Goal: Information Seeking & Learning: Learn about a topic

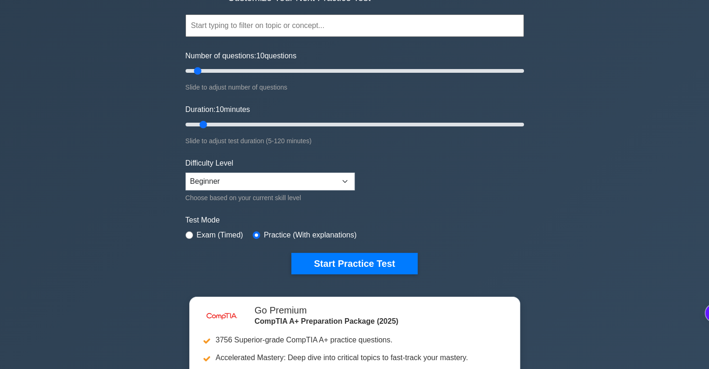
scroll to position [83, 0]
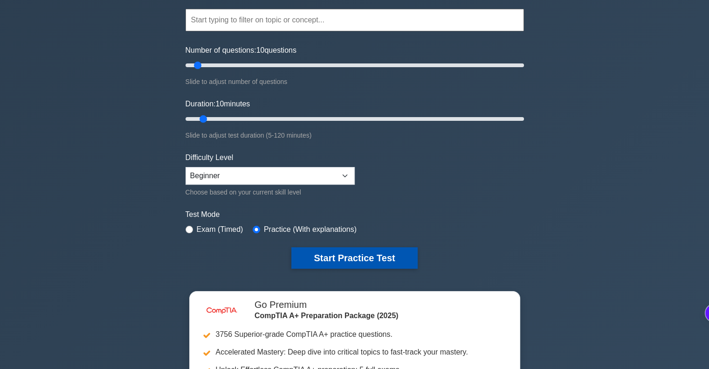
click at [351, 255] on button "Start Practice Test" at bounding box center [354, 257] width 126 height 21
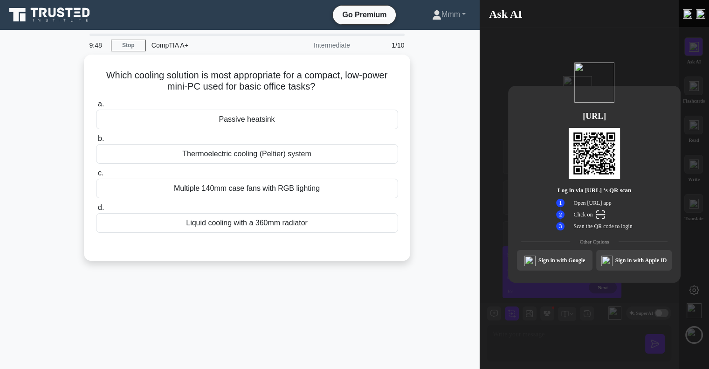
click at [540, 257] on div "Sign in with Google" at bounding box center [555, 260] width 76 height 21
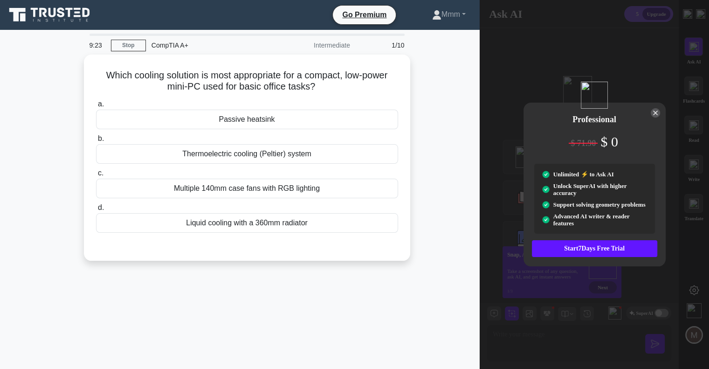
click at [653, 108] on div at bounding box center [655, 112] width 9 height 9
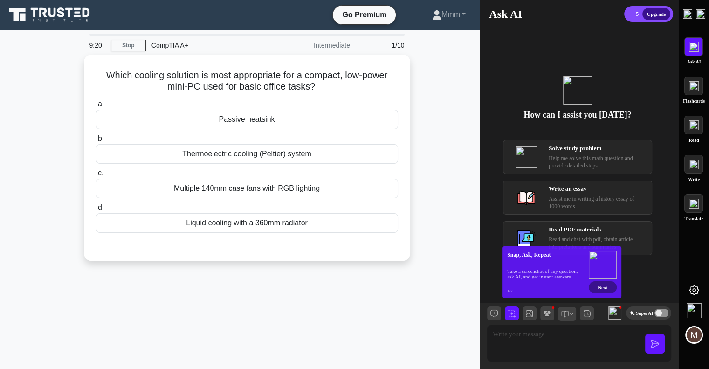
click at [602, 287] on div "Next" at bounding box center [603, 287] width 28 height 12
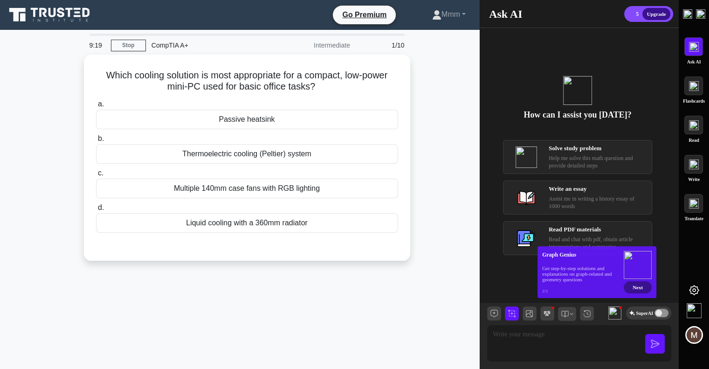
click at [636, 287] on div "Next" at bounding box center [638, 287] width 28 height 12
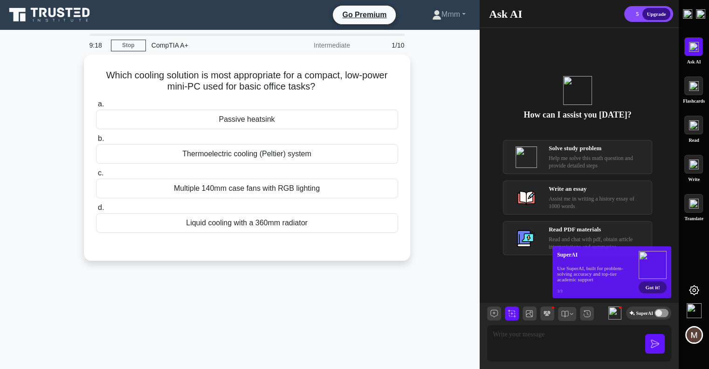
click at [646, 285] on div "Got it!" at bounding box center [653, 287] width 28 height 12
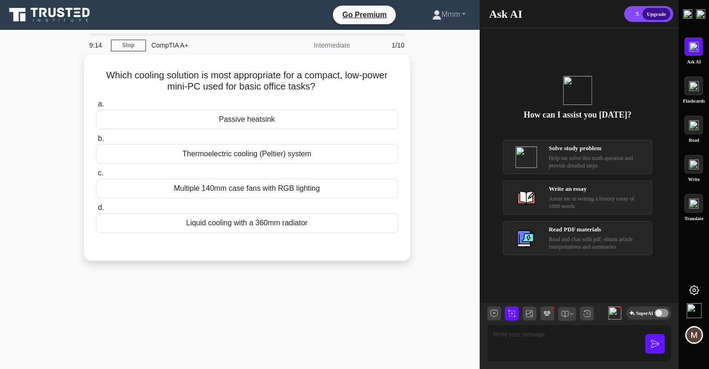
click at [556, 159] on div "Help me solve this math question and provide detailed steps" at bounding box center [597, 161] width 97 height 15
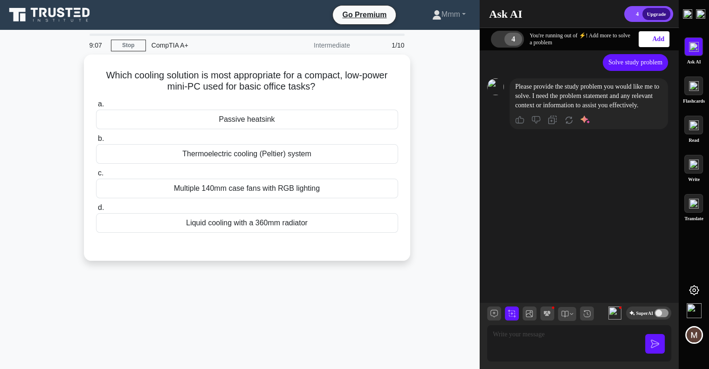
click at [662, 313] on div at bounding box center [659, 313] width 7 height 7
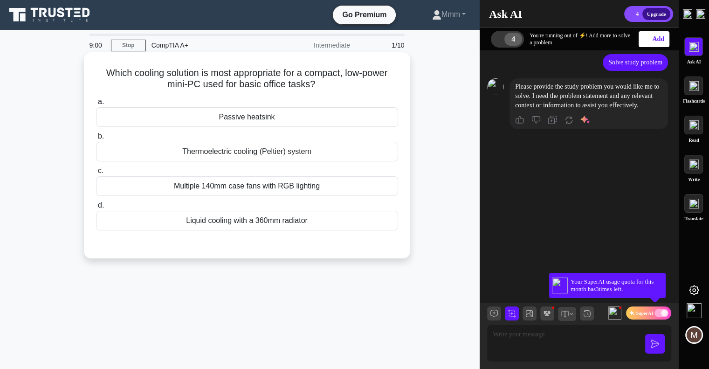
drag, startPoint x: 111, startPoint y: 71, endPoint x: 282, endPoint y: 122, distance: 177.5
click at [282, 122] on div "Which cooling solution is most appropriate for a compact, low-power mini-PC use…" at bounding box center [247, 155] width 319 height 199
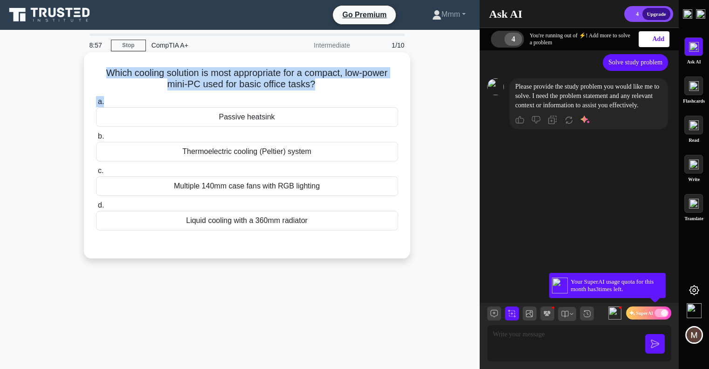
drag, startPoint x: 101, startPoint y: 72, endPoint x: 364, endPoint y: 93, distance: 263.8
click at [364, 93] on div "Which cooling solution is most appropriate for a compact, low-power mini-PC use…" at bounding box center [247, 155] width 319 height 199
copy div "Which cooling solution is most appropriate for a compact, low-power mini-PC use…"
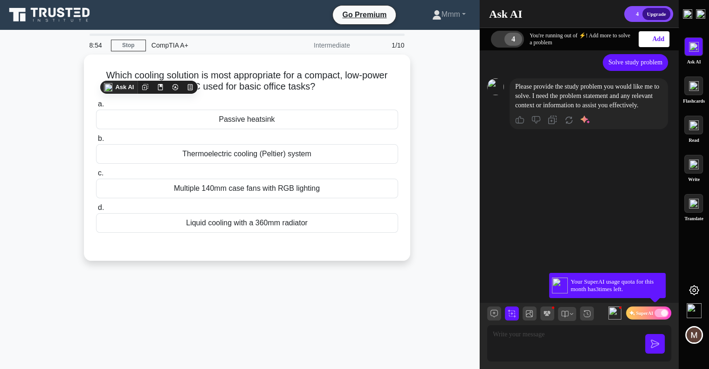
click at [515, 342] on textarea at bounding box center [579, 338] width 173 height 15
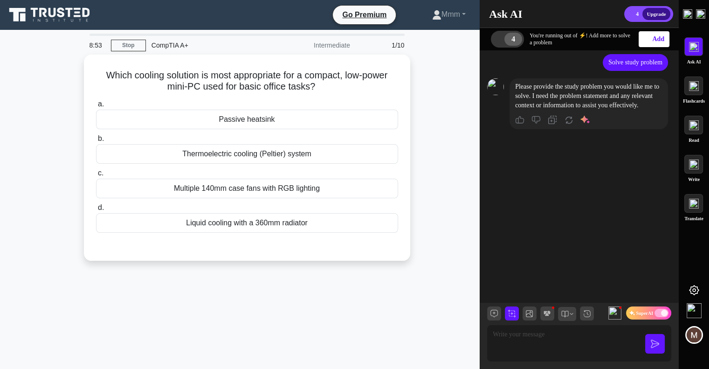
paste textarea "Which cooling solution is most appropriate for a compact, low-power mini-PC use…"
type textarea "Which cooling solution is most appropriate for a compact, low-power mini-PC use…"
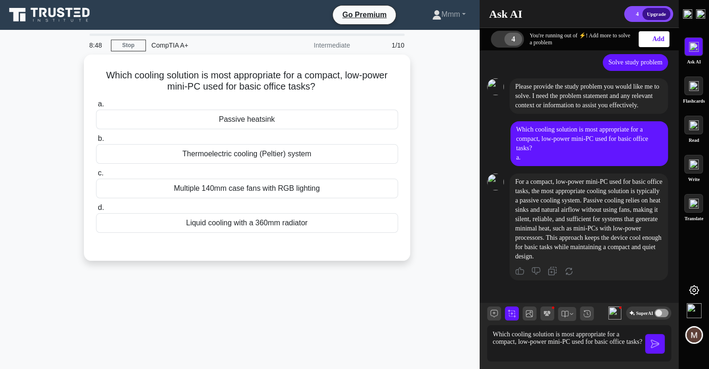
scroll to position [3, 0]
click at [697, 128] on img at bounding box center [694, 125] width 10 height 10
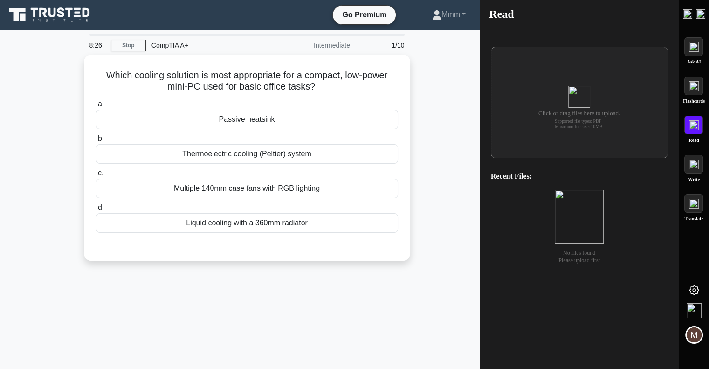
click at [690, 203] on img at bounding box center [694, 204] width 10 height 10
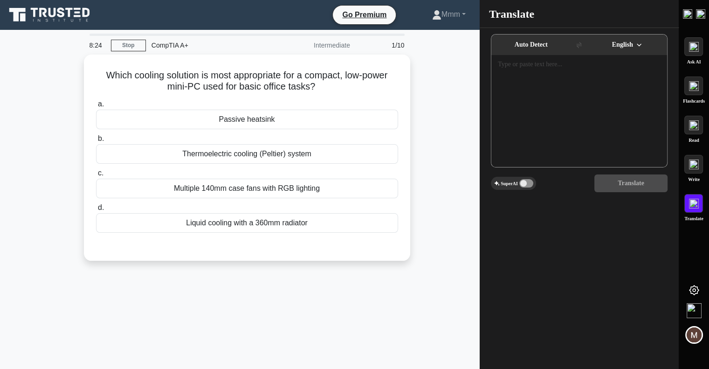
click at [692, 78] on div at bounding box center [693, 85] width 19 height 19
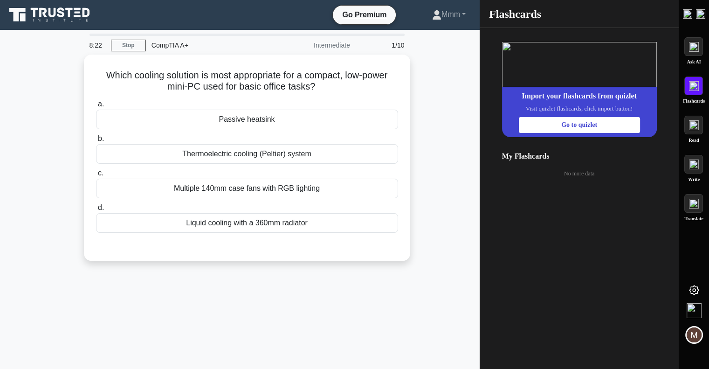
click at [689, 50] on img at bounding box center [694, 47] width 10 height 10
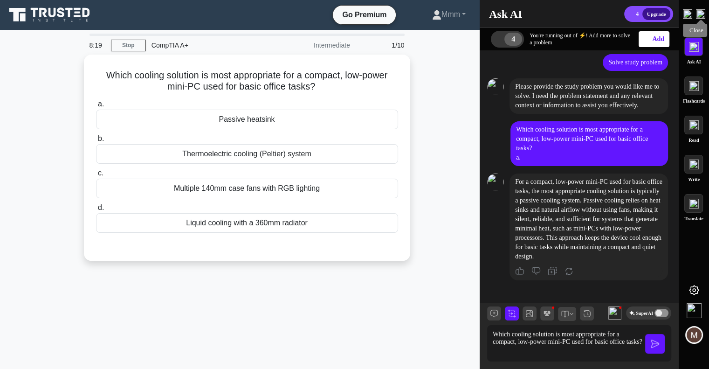
click at [701, 13] on img at bounding box center [700, 13] width 9 height 9
